Goal: Find specific page/section: Find specific page/section

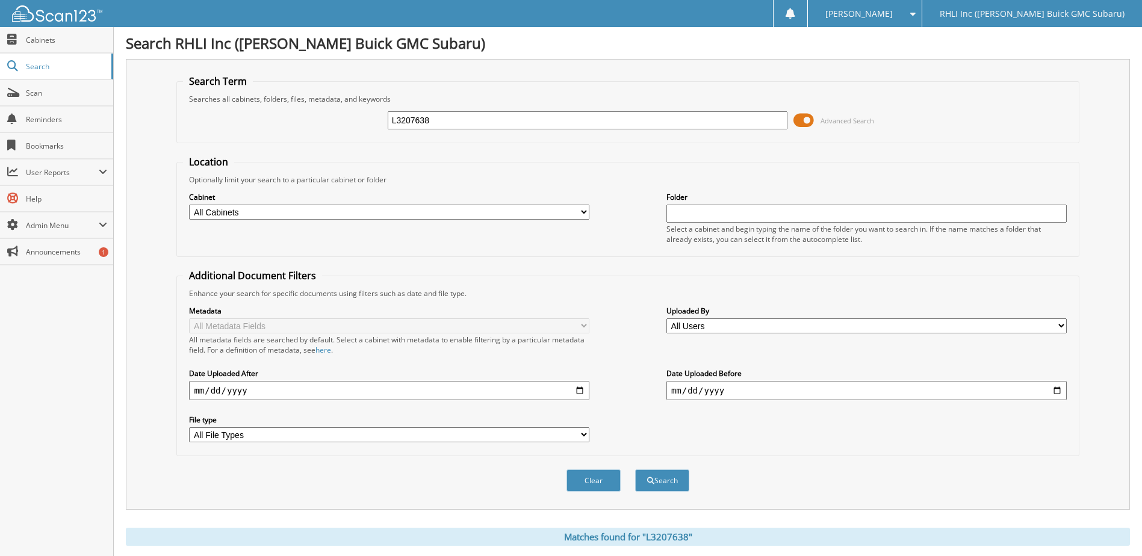
drag, startPoint x: 443, startPoint y: 117, endPoint x: 253, endPoint y: 115, distance: 189.6
click at [270, 116] on div "L3207638 Advanced Search" at bounding box center [627, 120] width 889 height 33
type input "L"
type input "456769"
click at [635, 469] on button "Search" at bounding box center [662, 480] width 54 height 22
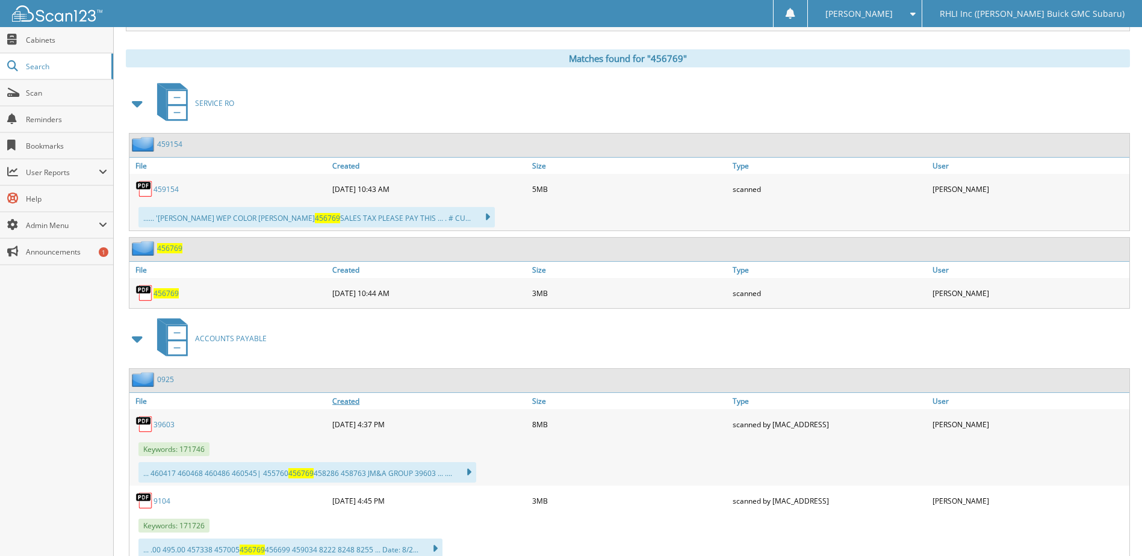
scroll to position [482, 0]
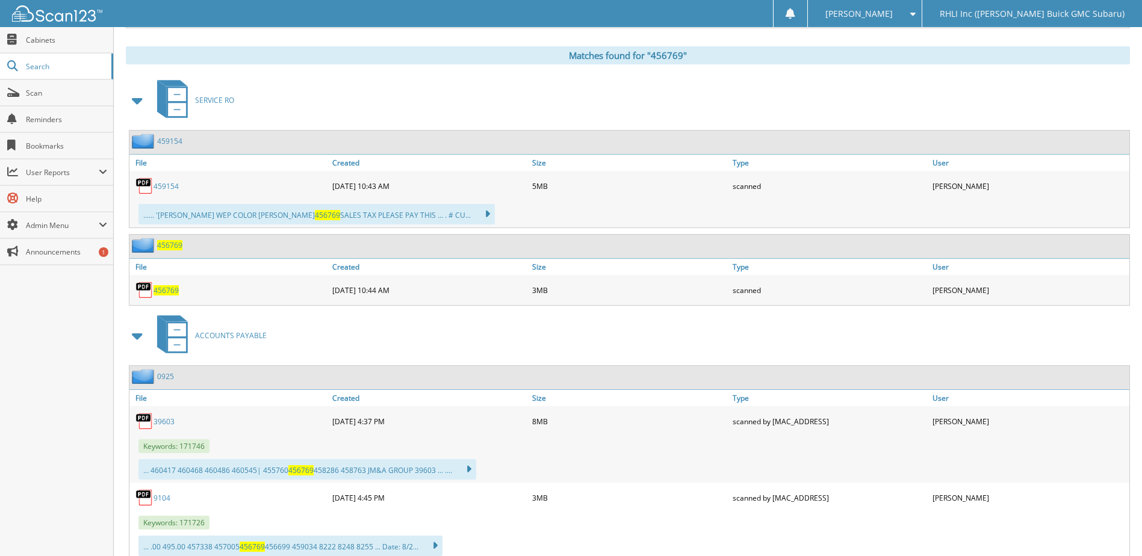
click at [164, 186] on link "459154" at bounding box center [165, 186] width 25 height 10
